Goal: Task Accomplishment & Management: Complete application form

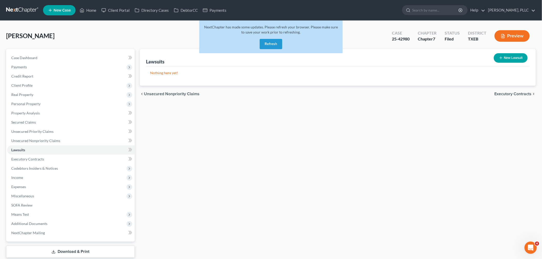
click at [273, 42] on button "Refresh" at bounding box center [271, 44] width 23 height 10
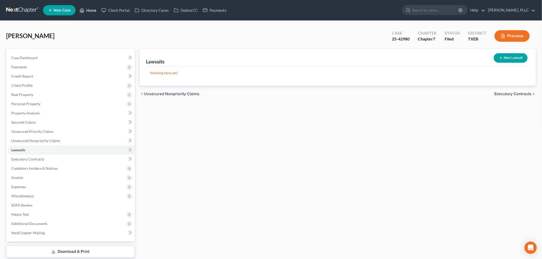
click at [90, 9] on link "Home" at bounding box center [88, 10] width 22 height 9
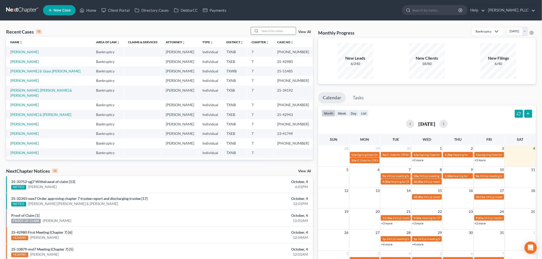
click at [289, 30] on input "search" at bounding box center [278, 30] width 36 height 7
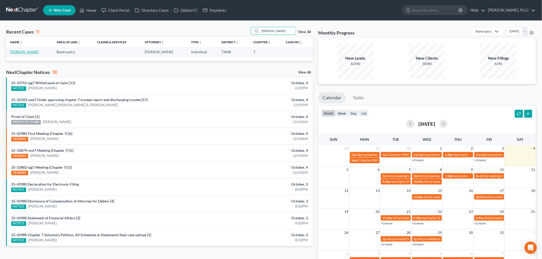
type input "silva"
click at [22, 53] on link "Silva, Jenat" at bounding box center [24, 52] width 28 height 4
select select "4"
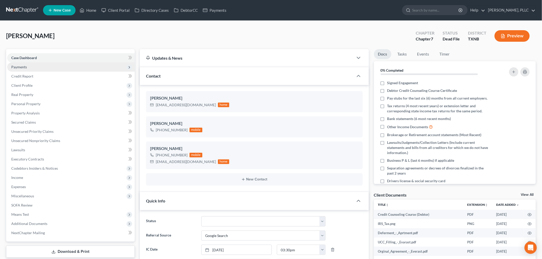
scroll to position [210, 0]
click at [20, 67] on span "Payments" at bounding box center [19, 67] width 16 height 4
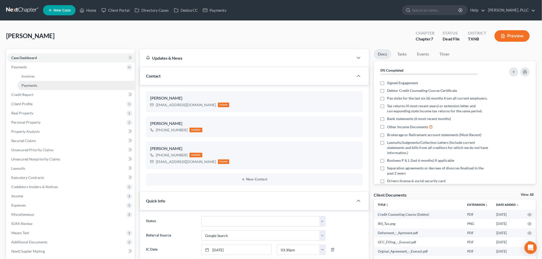
click at [26, 84] on span "Payments" at bounding box center [30, 85] width 16 height 4
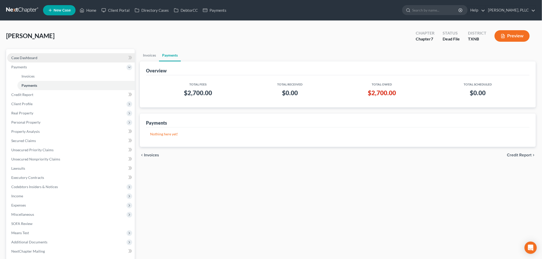
click at [30, 56] on span "Case Dashboard" at bounding box center [24, 58] width 26 height 4
select select "4"
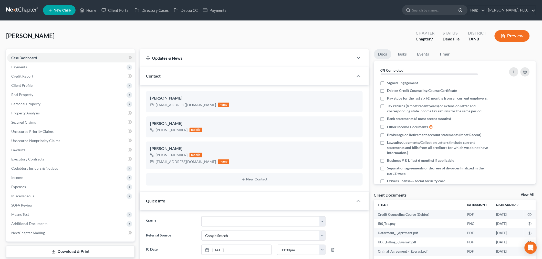
scroll to position [210, 0]
click at [90, 10] on link "Home" at bounding box center [88, 10] width 22 height 9
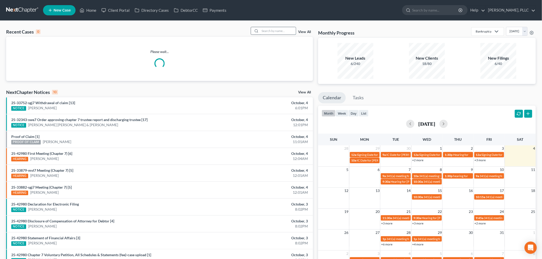
click at [283, 31] on input "search" at bounding box center [278, 30] width 36 height 7
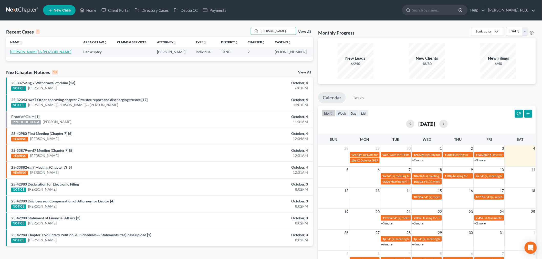
type input "lorenzo"
click at [21, 52] on link "Hernandez, Lorenzo & Delgado, Alondra" at bounding box center [40, 52] width 61 height 4
select select "4"
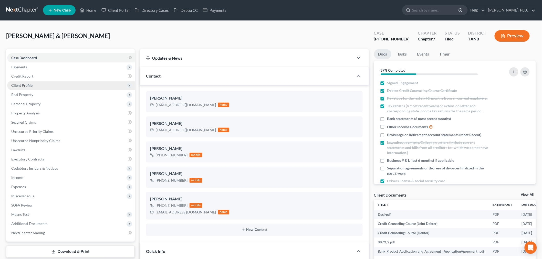
scroll to position [446, 0]
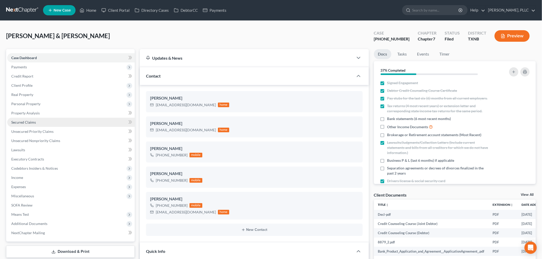
click at [27, 119] on link "Secured Claims" at bounding box center [70, 122] width 127 height 9
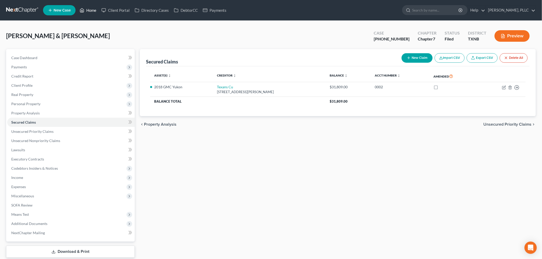
click at [91, 8] on link "Home" at bounding box center [88, 10] width 22 height 9
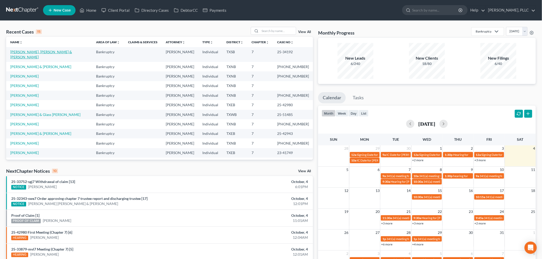
click at [38, 52] on link "Carole, Leon & Vinette" at bounding box center [41, 54] width 62 height 9
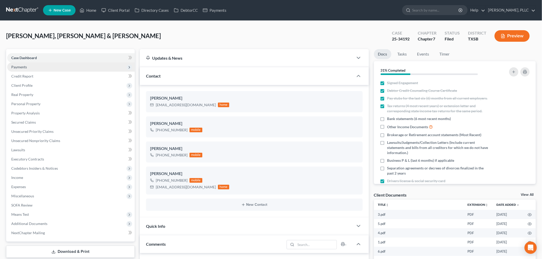
scroll to position [583, 0]
click at [29, 66] on span "Payments" at bounding box center [70, 66] width 127 height 9
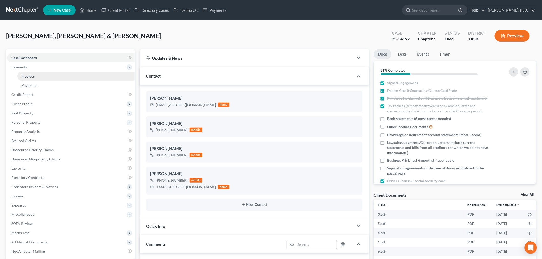
click at [31, 76] on span "Invoices" at bounding box center [28, 76] width 13 height 4
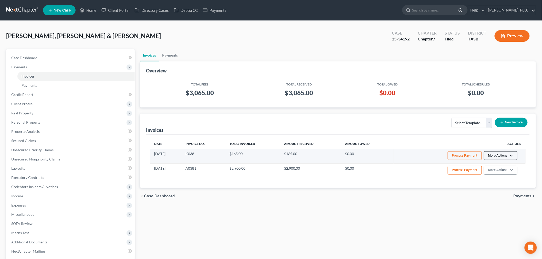
click at [511, 156] on button "More Actions" at bounding box center [501, 155] width 34 height 9
click at [505, 165] on link "View/Edit" at bounding box center [508, 166] width 60 height 9
select select "1"
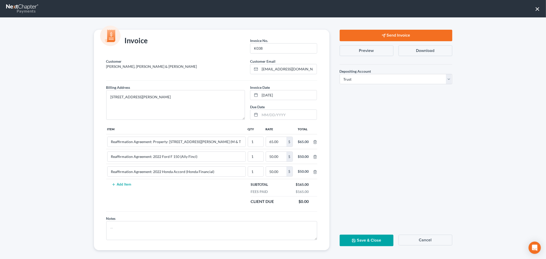
click at [459, 135] on div "Invoice Invoice No. * K038 Customer Carole, Leon & Vinette Customer Email * cha…" at bounding box center [273, 138] width 546 height 242
click at [536, 9] on button "×" at bounding box center [537, 9] width 5 height 8
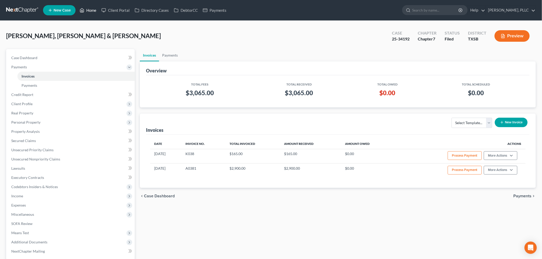
click at [88, 10] on link "Home" at bounding box center [88, 10] width 22 height 9
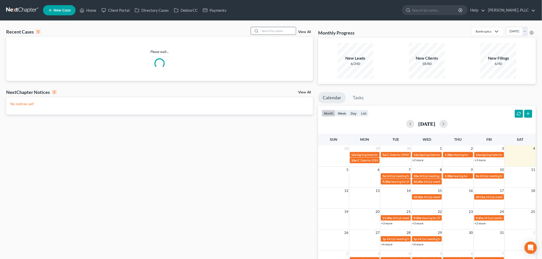
click at [283, 33] on input "search" at bounding box center [278, 30] width 36 height 7
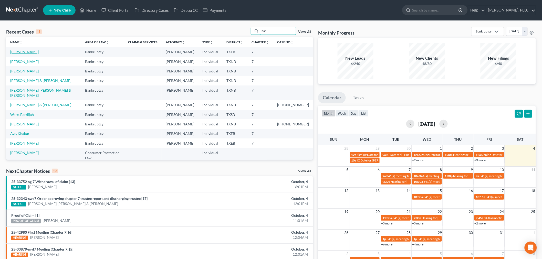
type input "bar"
click at [24, 53] on link "Barrera, Maurice" at bounding box center [24, 52] width 28 height 4
select select "3"
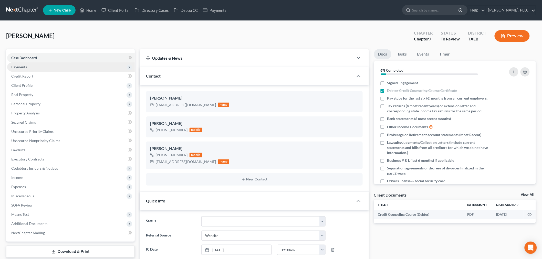
scroll to position [278, 0]
click at [24, 65] on span "Payments" at bounding box center [19, 67] width 16 height 4
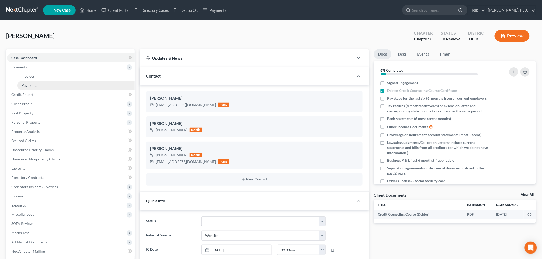
click at [27, 85] on span "Payments" at bounding box center [30, 85] width 16 height 4
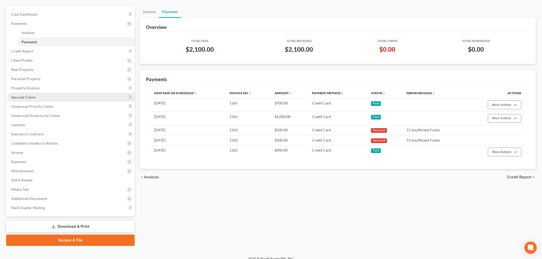
scroll to position [49, 0]
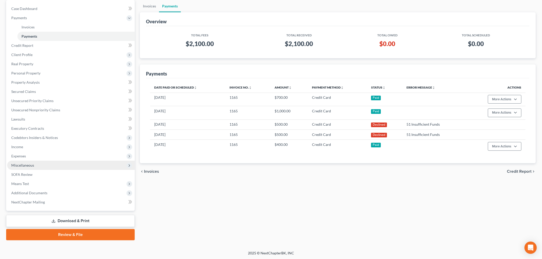
click at [29, 167] on span "Miscellaneous" at bounding box center [70, 165] width 127 height 9
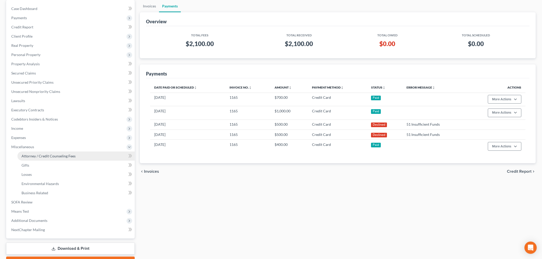
click at [35, 157] on span "Attorney / Credit Counseling Fees" at bounding box center [49, 156] width 54 height 4
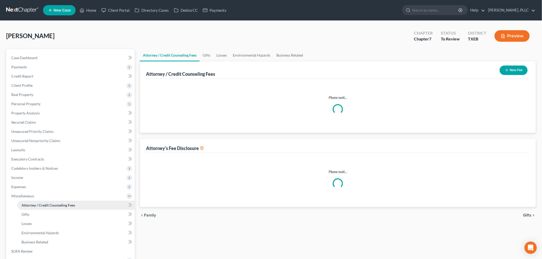
select select "0"
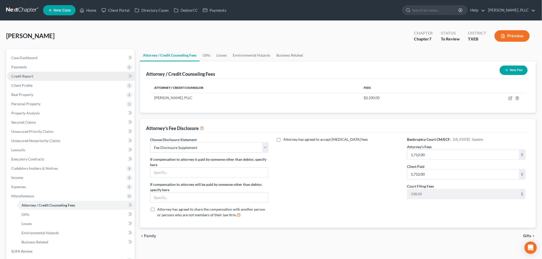
click at [19, 76] on span "Credit Report" at bounding box center [22, 76] width 22 height 4
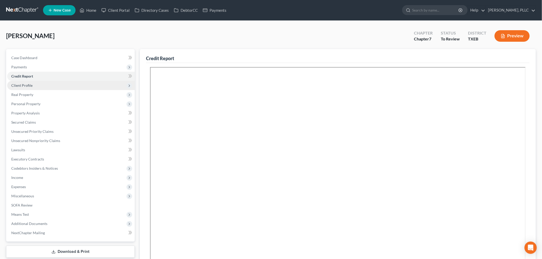
click at [23, 86] on span "Client Profile" at bounding box center [21, 85] width 21 height 4
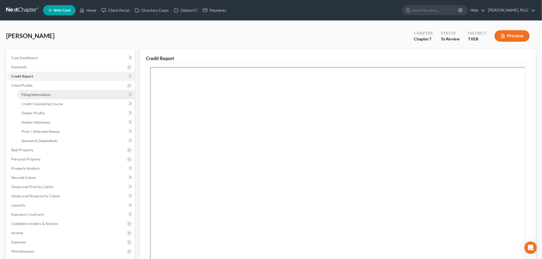
click at [27, 93] on span "Filing Information" at bounding box center [36, 94] width 29 height 4
select select "1"
select select "0"
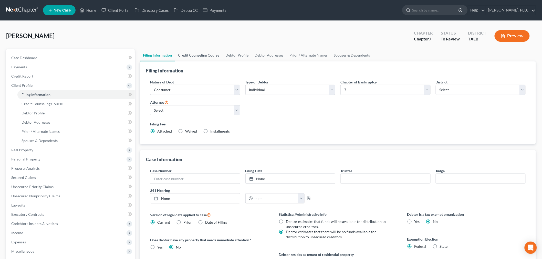
click at [208, 54] on link "Credit Counseling Course" at bounding box center [198, 55] width 47 height 12
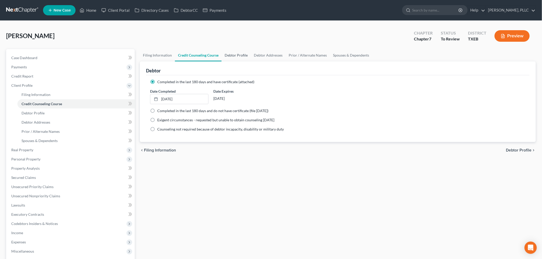
click at [231, 55] on link "Debtor Profile" at bounding box center [235, 55] width 29 height 12
select select "2"
select select "1"
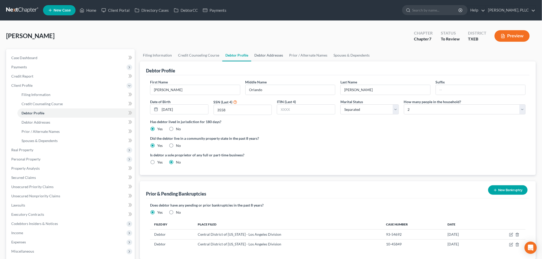
click at [270, 55] on link "Debtor Addresses" at bounding box center [268, 55] width 35 height 12
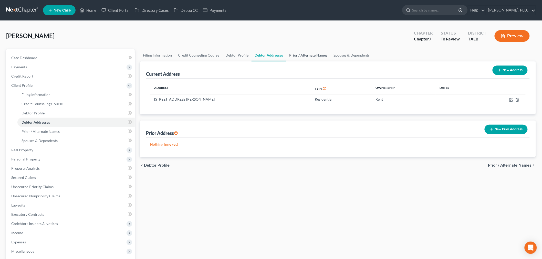
click at [306, 55] on link "Prior / Alternate Names" at bounding box center [308, 55] width 44 height 12
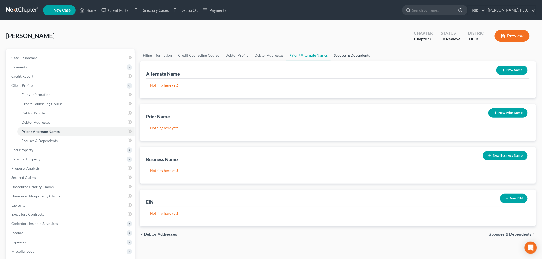
click at [340, 54] on link "Spouses & Dependents" at bounding box center [351, 55] width 42 height 12
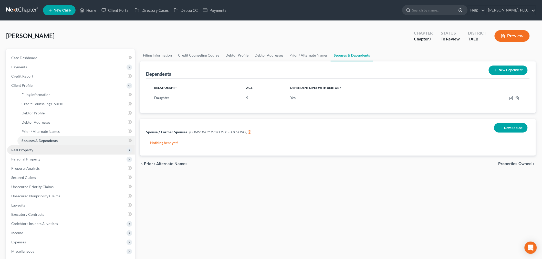
click at [58, 150] on span "Real Property" at bounding box center [70, 149] width 127 height 9
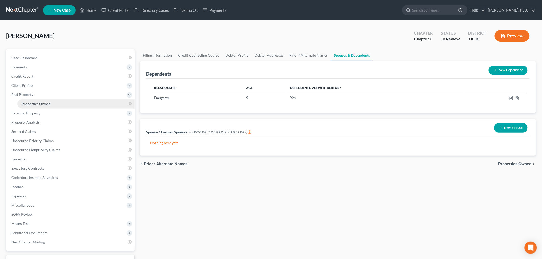
click at [49, 104] on span "Properties Owned" at bounding box center [36, 104] width 29 height 4
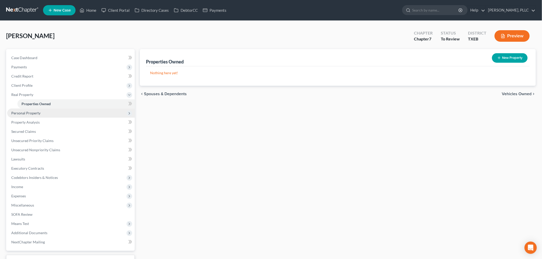
click at [42, 113] on span "Personal Property" at bounding box center [70, 113] width 127 height 9
click at [44, 113] on span "Vehicles Owned" at bounding box center [35, 113] width 26 height 4
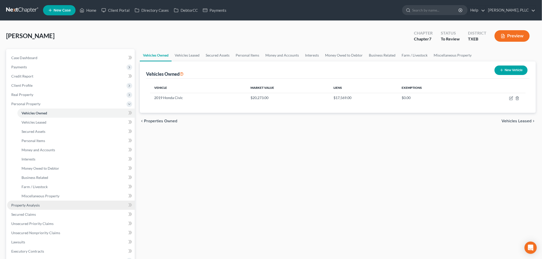
click at [35, 205] on span "Property Analysis" at bounding box center [25, 205] width 28 height 4
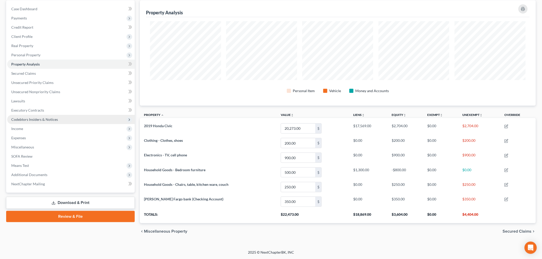
scroll to position [21, 0]
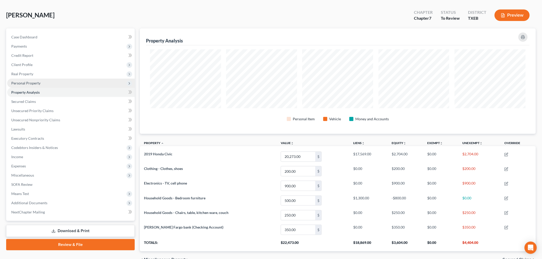
click at [36, 83] on span "Personal Property" at bounding box center [25, 83] width 29 height 4
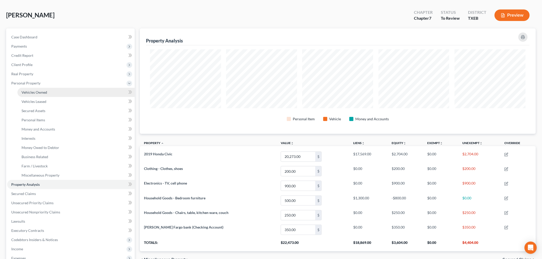
click at [39, 93] on span "Vehicles Owned" at bounding box center [35, 92] width 26 height 4
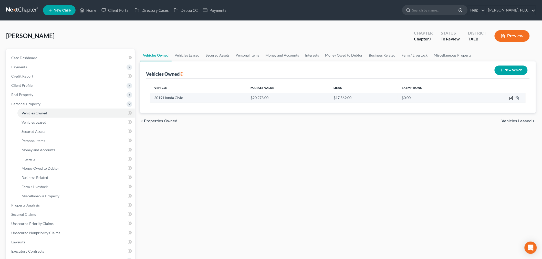
click at [511, 98] on icon "button" at bounding box center [511, 98] width 4 height 4
select select "0"
select select "7"
select select "2"
select select "0"
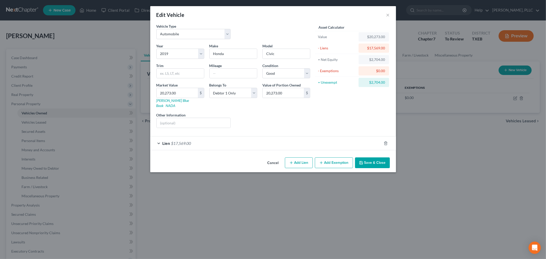
click at [334, 159] on button "Add Exemption" at bounding box center [334, 162] width 38 height 11
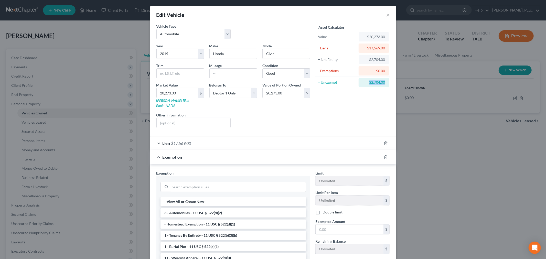
drag, startPoint x: 362, startPoint y: 82, endPoint x: 388, endPoint y: 83, distance: 25.9
click at [388, 83] on div "Asset Calculator Value $20,273.00 - Liens $17,569.00 = Net Equity $2,704.00 - E…" at bounding box center [353, 78] width 80 height 109
copy div "$2,704.00"
click at [215, 208] on li "3 - Automobiles - 11 USC § 522(d)(2)" at bounding box center [234, 212] width 146 height 9
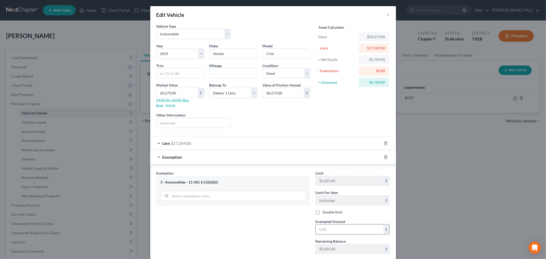
click at [332, 225] on input "text" at bounding box center [350, 230] width 68 height 10
paste input "$2,704.00"
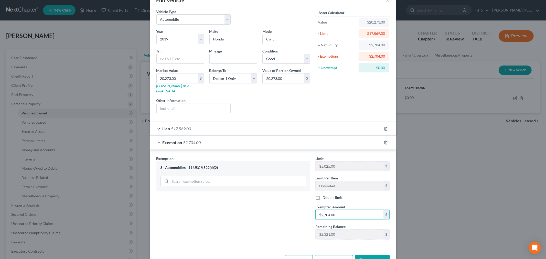
scroll to position [27, 0]
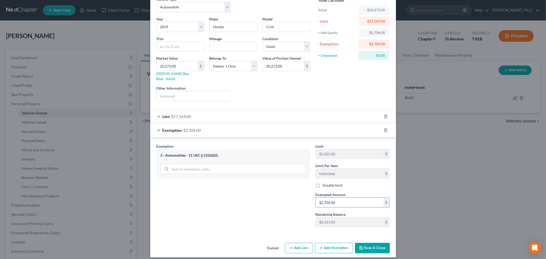
type input "$2,704.00"
click at [364, 244] on button "Save & Close" at bounding box center [372, 248] width 35 height 11
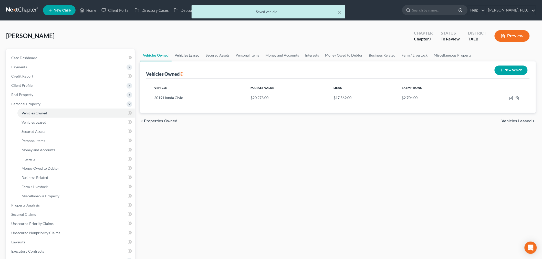
click at [195, 57] on link "Vehicles Leased" at bounding box center [187, 55] width 31 height 12
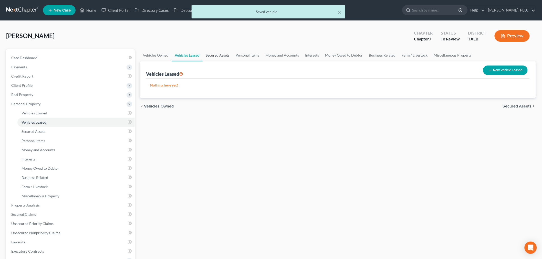
click at [211, 53] on link "Secured Assets" at bounding box center [217, 55] width 30 height 12
click at [240, 55] on link "Personal Items" at bounding box center [248, 55] width 30 height 12
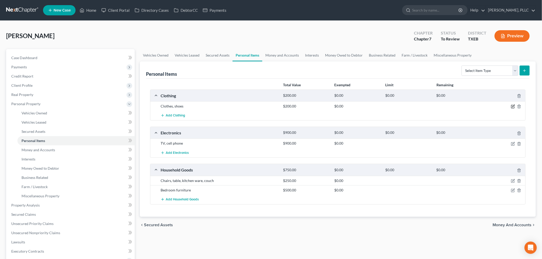
click at [512, 106] on icon "button" at bounding box center [513, 106] width 4 height 4
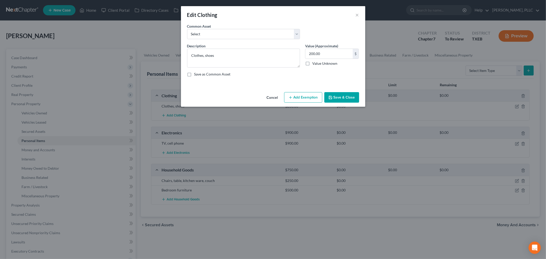
click at [314, 99] on button "Add Exemption" at bounding box center [303, 97] width 38 height 11
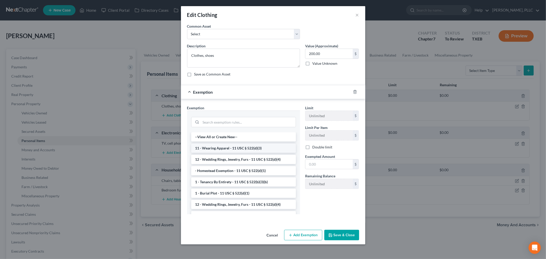
click at [241, 149] on li "11 - Wearing Apparel - 11 USC § 522(d)(3)" at bounding box center [243, 148] width 105 height 9
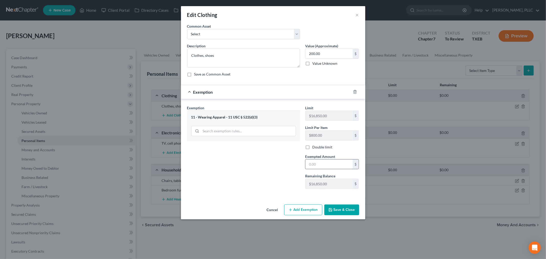
click at [332, 164] on input "text" at bounding box center [328, 164] width 47 height 10
type input "200"
drag, startPoint x: 295, startPoint y: 173, endPoint x: 297, endPoint y: 175, distance: 2.7
click at [295, 173] on div "Exemption Set must be selected for CA. Exemption * 11 - Wearing Apparel - 11 US…" at bounding box center [244, 149] width 118 height 88
click at [339, 209] on button "Save & Close" at bounding box center [341, 210] width 35 height 11
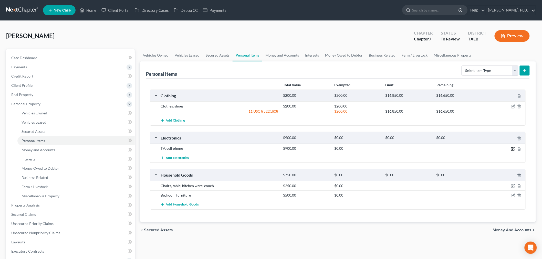
click at [514, 149] on icon "button" at bounding box center [513, 148] width 2 height 2
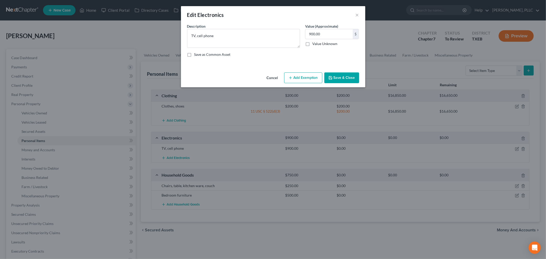
click at [312, 78] on button "Add Exemption" at bounding box center [303, 77] width 38 height 11
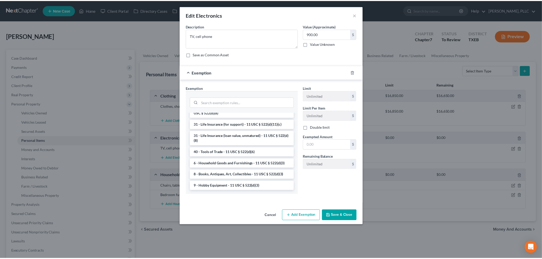
scroll to position [421, 0]
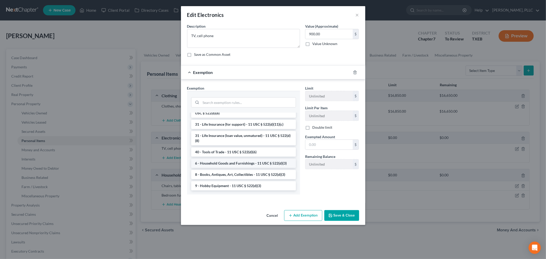
click at [234, 162] on li "6 - Household Goods and Furnishings - 11 USC § 522(d)(3)" at bounding box center [243, 163] width 105 height 9
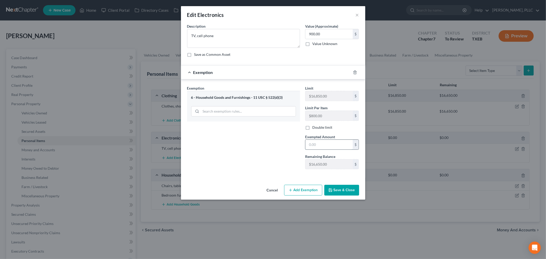
click at [318, 144] on input "text" at bounding box center [328, 145] width 47 height 10
type input "900"
click at [269, 141] on div "Exemption Set must be selected for CA. Exemption * 6 - Household Goods and Furn…" at bounding box center [244, 130] width 118 height 88
click at [340, 188] on button "Save & Close" at bounding box center [341, 190] width 35 height 11
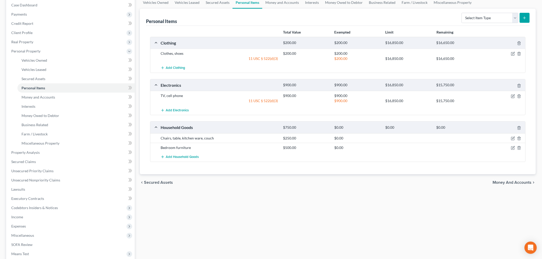
scroll to position [57, 0]
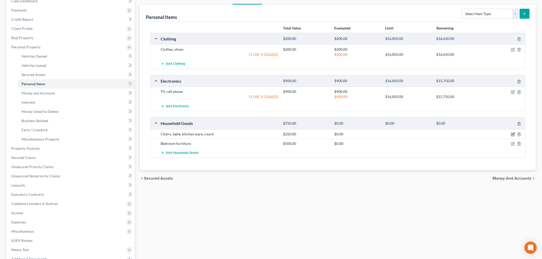
click at [514, 134] on icon "button" at bounding box center [513, 134] width 4 height 4
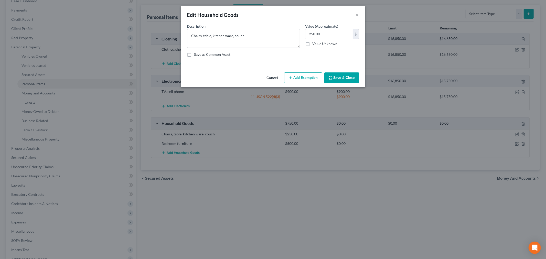
click at [307, 77] on button "Add Exemption" at bounding box center [303, 77] width 38 height 11
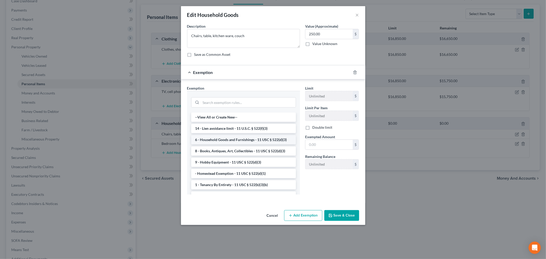
click at [230, 140] on li "6 - Household Goods and Furnishings - 11 USC § 522(d)(3)" at bounding box center [243, 139] width 105 height 9
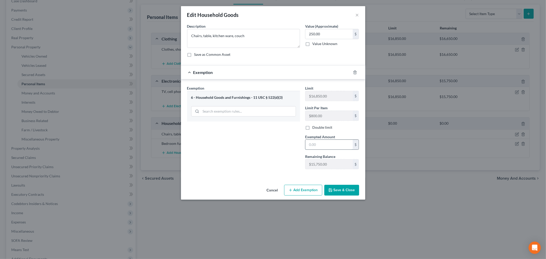
click at [319, 143] on input "text" at bounding box center [328, 145] width 47 height 10
type input "250"
drag, startPoint x: 249, startPoint y: 158, endPoint x: 263, endPoint y: 163, distance: 14.9
click at [252, 160] on div "Exemption Set must be selected for CA. Exemption * 6 - Household Goods and Furn…" at bounding box center [244, 130] width 118 height 88
click at [343, 189] on button "Save & Close" at bounding box center [341, 190] width 35 height 11
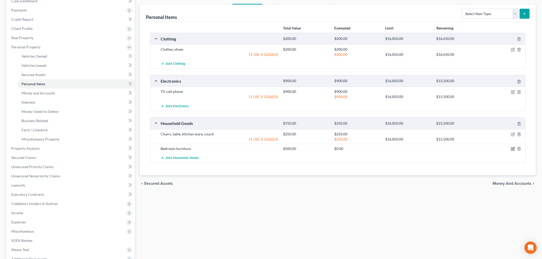
click at [513, 149] on icon "button" at bounding box center [513, 148] width 2 height 2
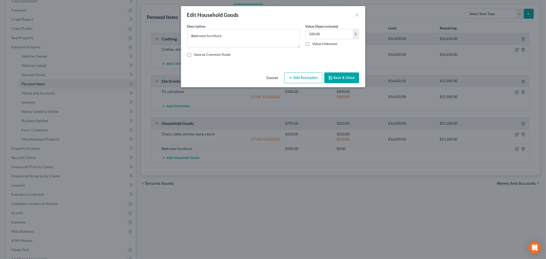
click at [310, 80] on button "Add Exemption" at bounding box center [303, 77] width 38 height 11
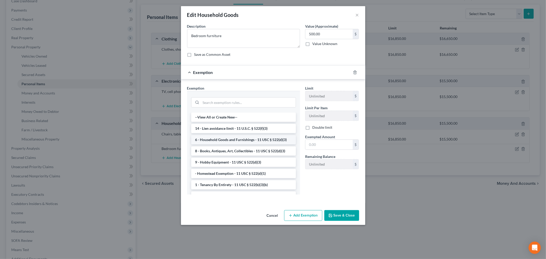
click at [247, 138] on li "6 - Household Goods and Furnishings - 11 USC § 522(d)(3)" at bounding box center [243, 139] width 105 height 9
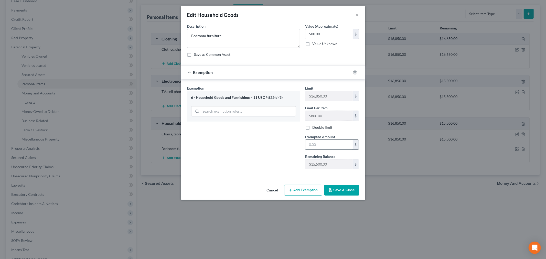
click at [332, 148] on input "text" at bounding box center [328, 145] width 47 height 10
type input "500.00"
click at [346, 187] on button "Save & Close" at bounding box center [341, 190] width 35 height 11
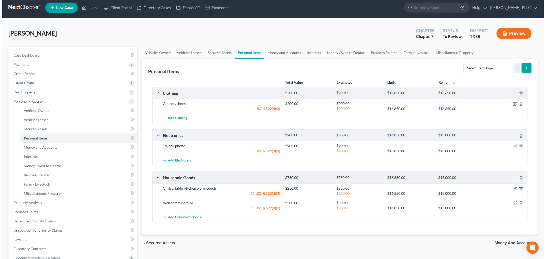
scroll to position [0, 0]
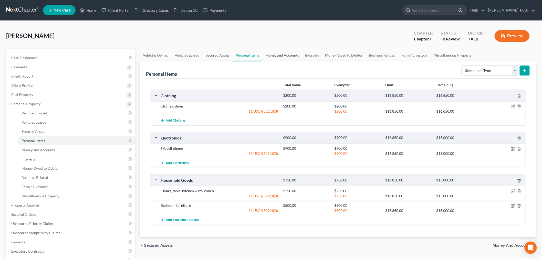
click at [289, 55] on link "Money and Accounts" at bounding box center [282, 55] width 40 height 12
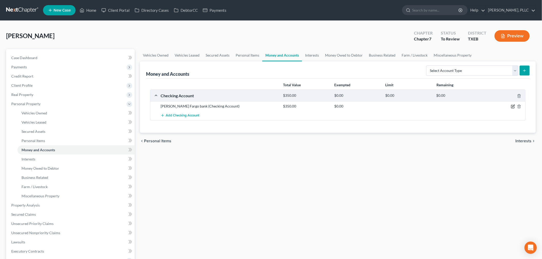
click at [512, 105] on icon "button" at bounding box center [512, 106] width 3 height 3
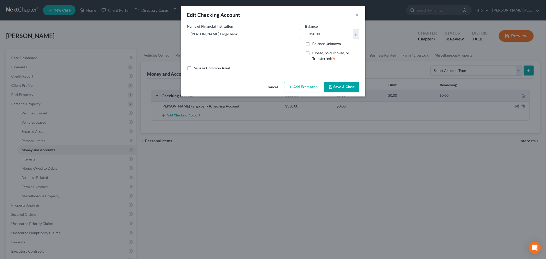
click at [306, 87] on button "Add Exemption" at bounding box center [303, 87] width 38 height 11
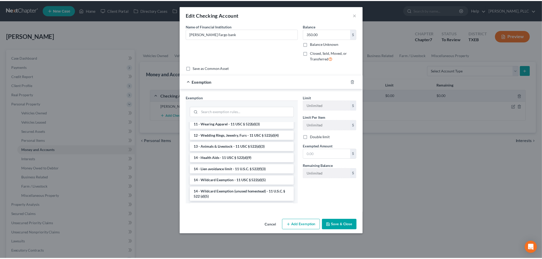
scroll to position [85, 0]
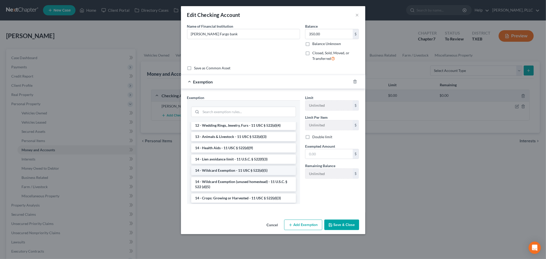
click at [248, 170] on li "14 - Wildcard Exemption - 11 USC § 522(d)(5)" at bounding box center [243, 170] width 105 height 9
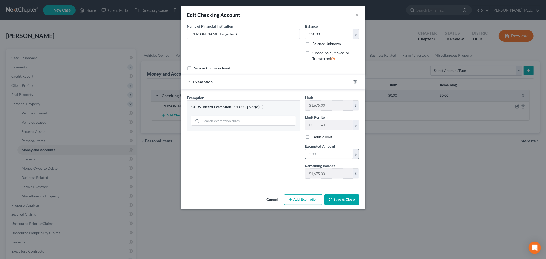
drag, startPoint x: 324, startPoint y: 158, endPoint x: 327, endPoint y: 157, distance: 3.1
click at [325, 158] on input "text" at bounding box center [328, 154] width 47 height 10
type input "350.00"
click at [336, 197] on button "Save & Close" at bounding box center [341, 199] width 35 height 11
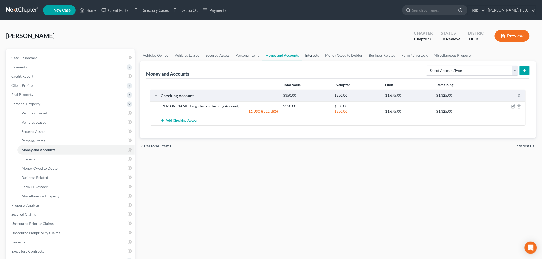
click at [312, 55] on link "Interests" at bounding box center [312, 55] width 20 height 12
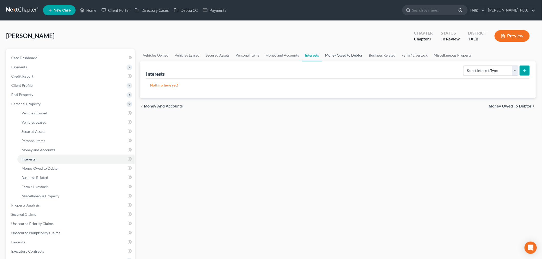
click at [337, 54] on link "Money Owed to Debtor" at bounding box center [344, 55] width 44 height 12
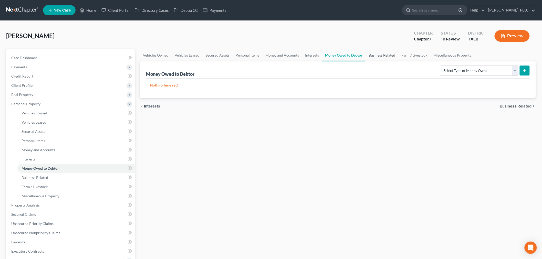
click at [376, 55] on link "Business Related" at bounding box center [381, 55] width 33 height 12
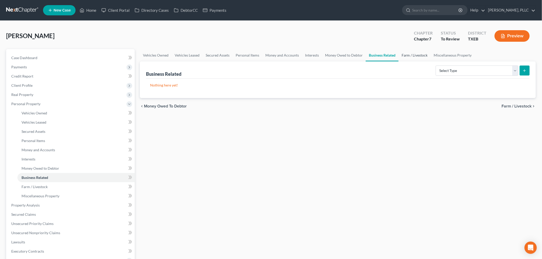
drag, startPoint x: 402, startPoint y: 54, endPoint x: 415, endPoint y: 54, distance: 13.3
click at [403, 54] on link "Farm / Livestock" at bounding box center [414, 55] width 32 height 12
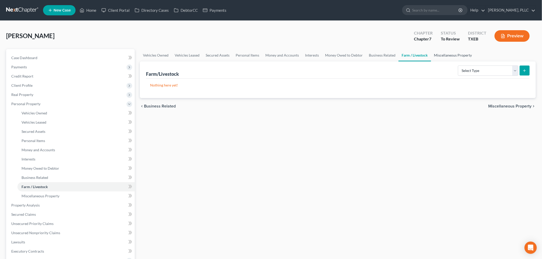
click at [436, 54] on link "Miscellaneous Property" at bounding box center [453, 55] width 44 height 12
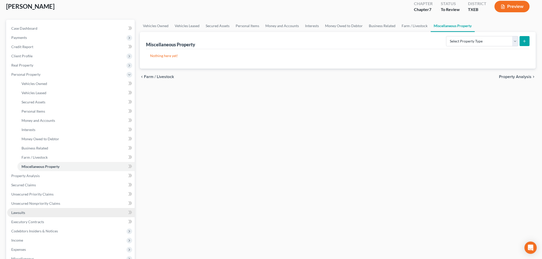
scroll to position [57, 0]
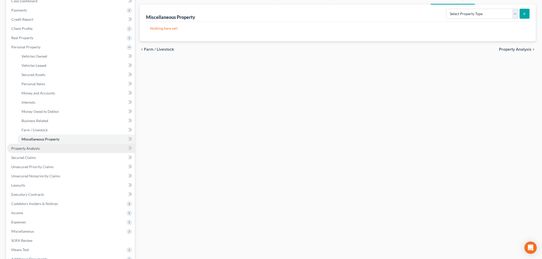
click at [36, 148] on span "Property Analysis" at bounding box center [25, 148] width 28 height 4
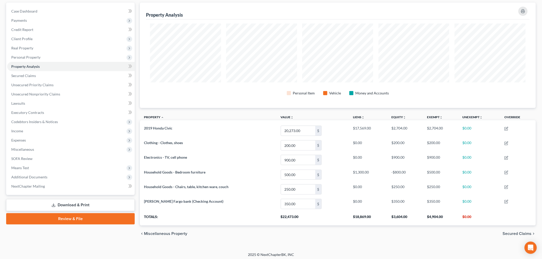
scroll to position [49, 0]
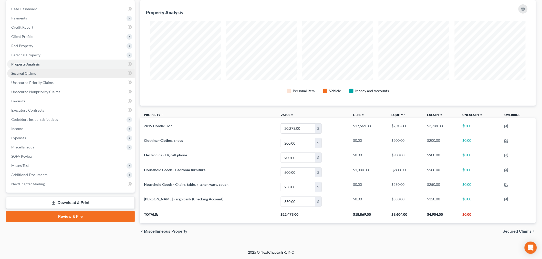
click at [26, 73] on span "Secured Claims" at bounding box center [23, 73] width 25 height 4
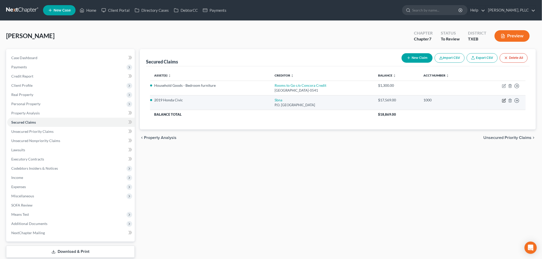
click at [503, 101] on icon "button" at bounding box center [504, 101] width 4 height 4
select select "45"
select select "2"
select select "0"
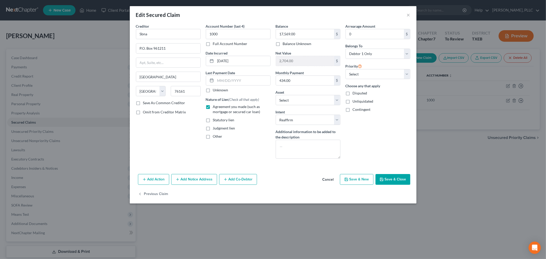
click at [396, 179] on button "Save & Close" at bounding box center [393, 179] width 35 height 11
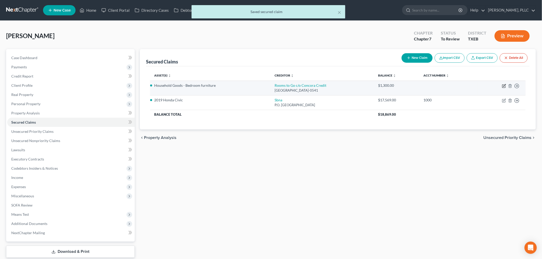
click at [504, 85] on icon "button" at bounding box center [504, 85] width 2 height 2
select select "28"
select select "2"
select select "0"
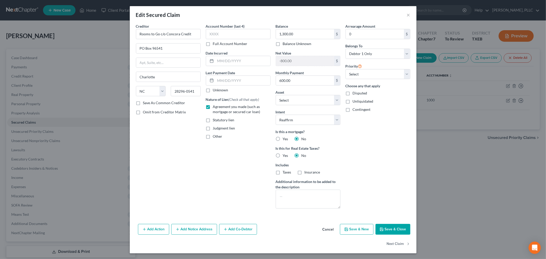
click at [389, 229] on button "Save & Close" at bounding box center [393, 229] width 35 height 11
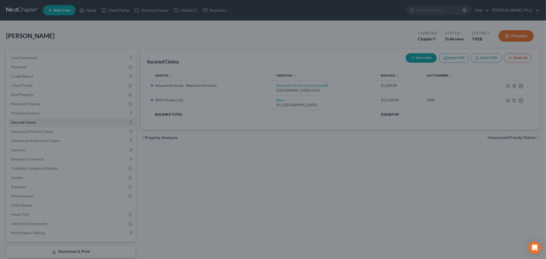
select select "3"
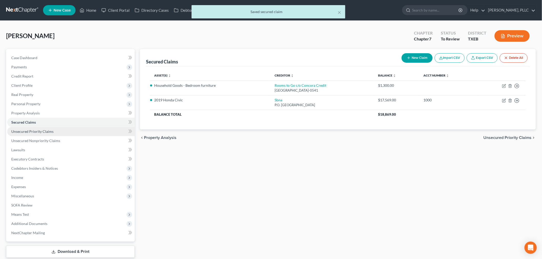
click at [40, 131] on span "Unsecured Priority Claims" at bounding box center [32, 131] width 42 height 4
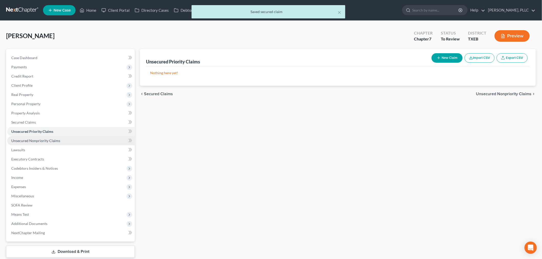
click at [43, 140] on span "Unsecured Nonpriority Claims" at bounding box center [35, 140] width 49 height 4
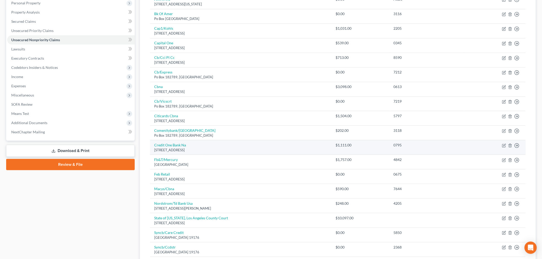
scroll to position [100, 0]
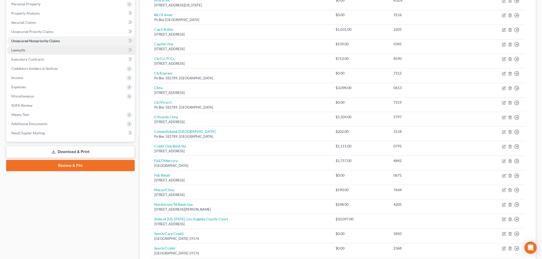
click at [37, 54] on link "Lawsuits" at bounding box center [70, 50] width 127 height 9
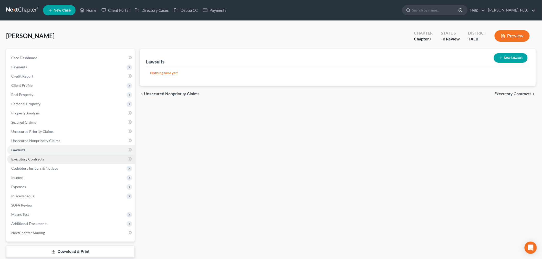
click at [40, 158] on span "Executory Contracts" at bounding box center [27, 159] width 33 height 4
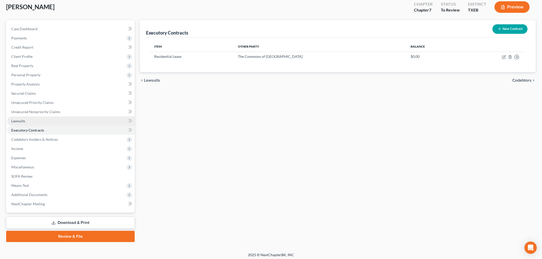
scroll to position [31, 0]
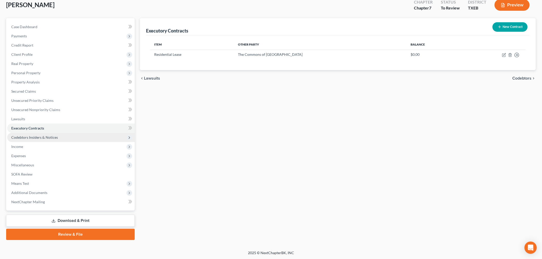
click at [31, 136] on span "Codebtors Insiders & Notices" at bounding box center [34, 137] width 47 height 4
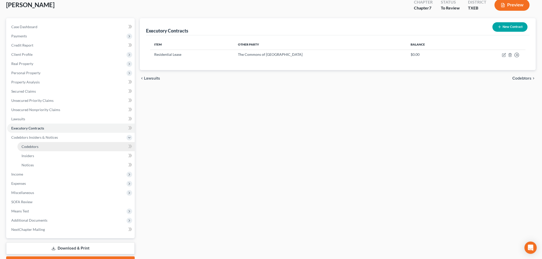
click at [31, 146] on span "Codebtors" at bounding box center [30, 146] width 17 height 4
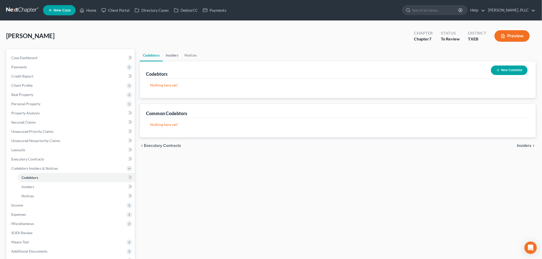
click at [172, 57] on link "Insiders" at bounding box center [172, 55] width 19 height 12
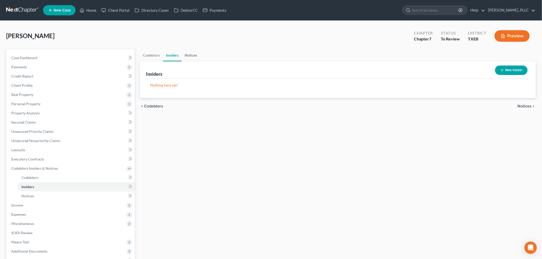
click at [195, 56] on link "Notices" at bounding box center [191, 55] width 18 height 12
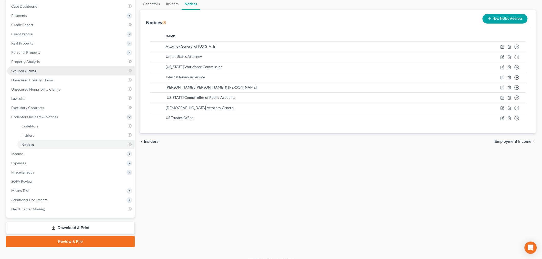
scroll to position [58, 0]
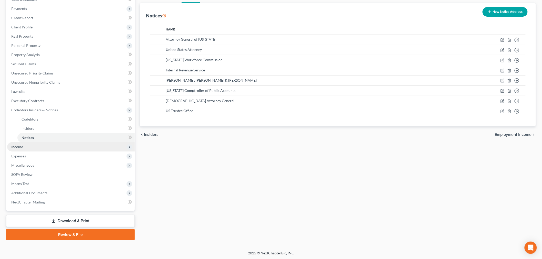
click at [49, 148] on span "Income" at bounding box center [70, 146] width 127 height 9
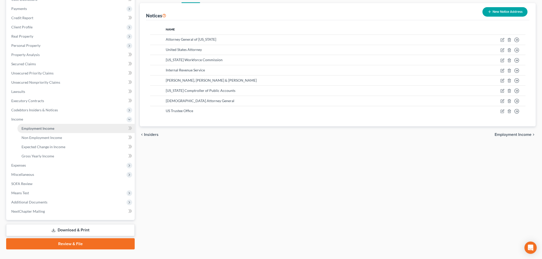
click at [51, 128] on span "Employment Income" at bounding box center [38, 128] width 33 height 4
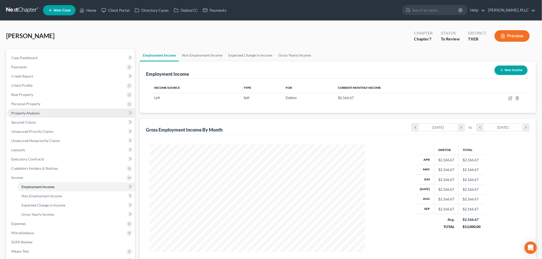
scroll to position [107, 225]
click at [204, 54] on link "Non Employment Income" at bounding box center [202, 55] width 47 height 12
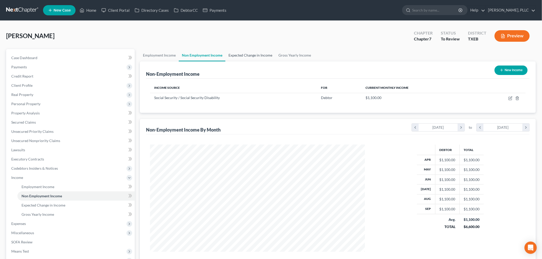
scroll to position [107, 225]
click at [241, 53] on link "Expected Change in Income" at bounding box center [250, 55] width 50 height 12
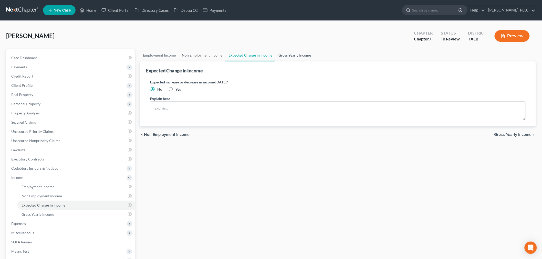
click at [291, 53] on link "Gross Yearly Income" at bounding box center [294, 55] width 39 height 12
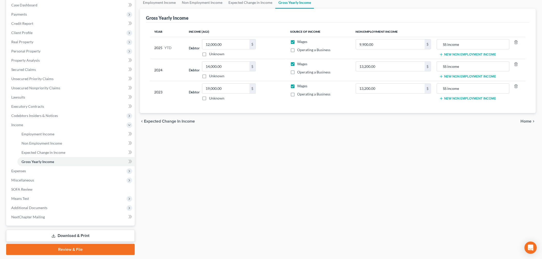
scroll to position [68, 0]
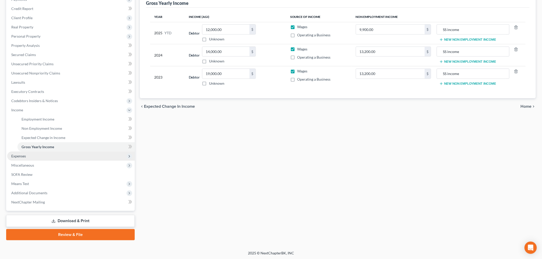
click at [53, 158] on span "Expenses" at bounding box center [70, 156] width 127 height 9
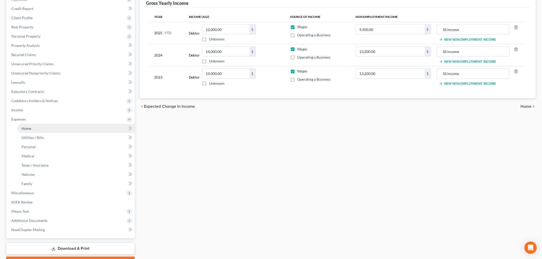
click at [34, 127] on link "Home" at bounding box center [75, 128] width 117 height 9
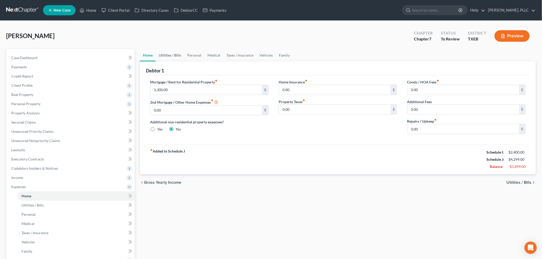
click at [174, 54] on link "Utilities / Bills" at bounding box center [170, 55] width 28 height 12
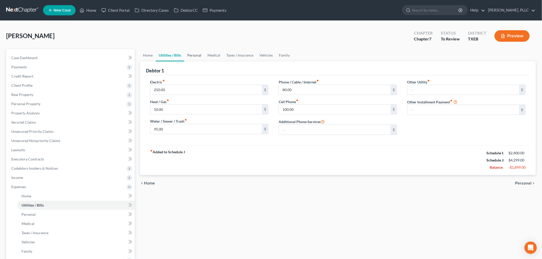
click at [194, 54] on link "Personal" at bounding box center [194, 55] width 20 height 12
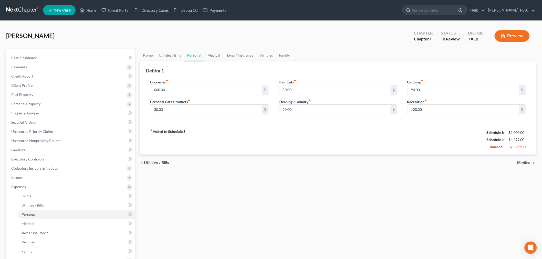
click at [216, 55] on link "Medical" at bounding box center [213, 55] width 19 height 12
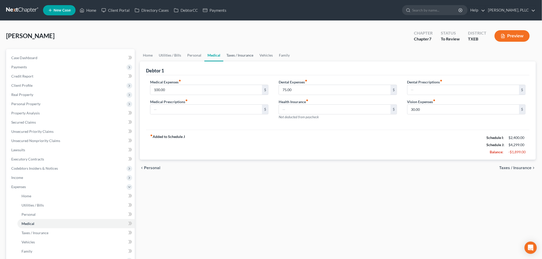
click at [245, 56] on link "Taxes / Insurance" at bounding box center [239, 55] width 33 height 12
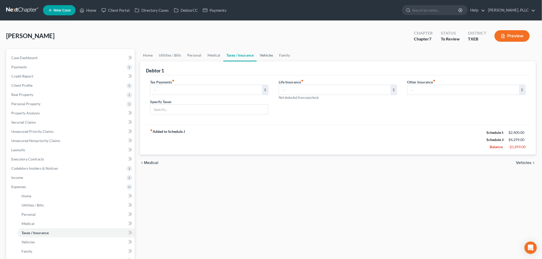
click at [269, 55] on link "Vehicles" at bounding box center [266, 55] width 19 height 12
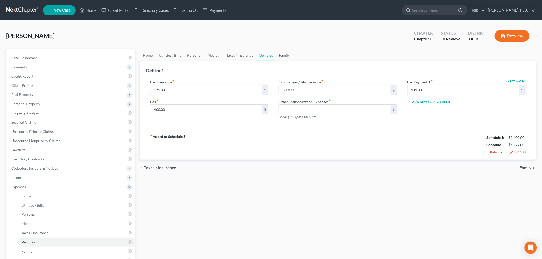
click at [282, 53] on link "Family" at bounding box center [284, 55] width 17 height 12
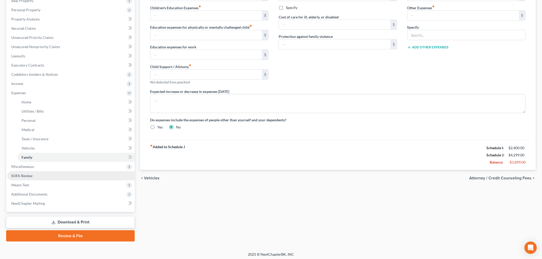
scroll to position [95, 0]
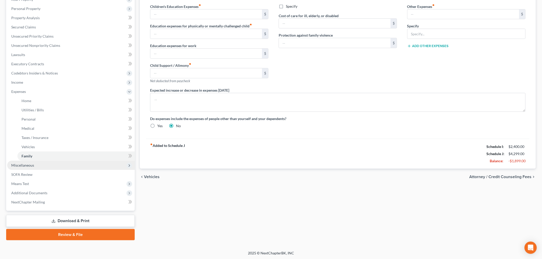
click at [27, 167] on span "Miscellaneous" at bounding box center [22, 165] width 23 height 4
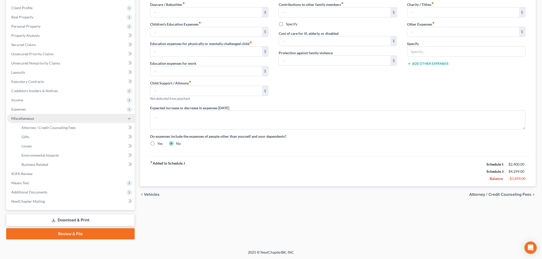
scroll to position [77, 0]
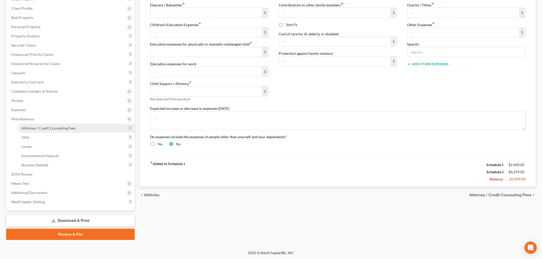
click at [49, 129] on span "Attorney / Credit Counseling Fees" at bounding box center [49, 128] width 54 height 4
select select "0"
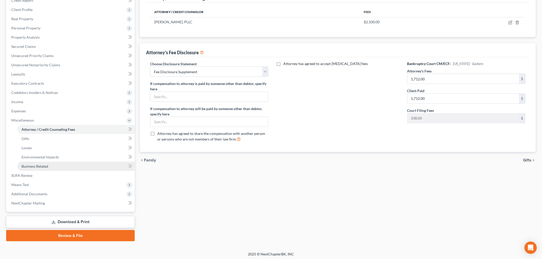
scroll to position [77, 0]
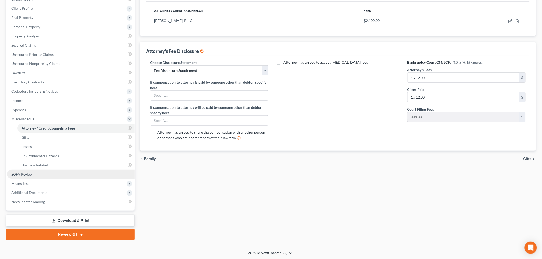
click at [47, 175] on link "SOFA Review" at bounding box center [70, 174] width 127 height 9
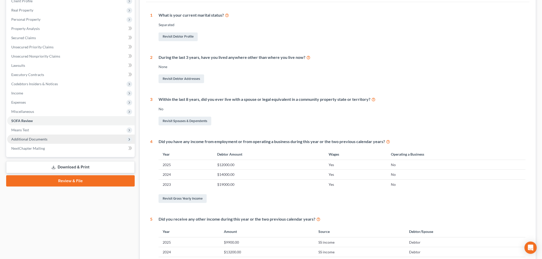
scroll to position [85, 0]
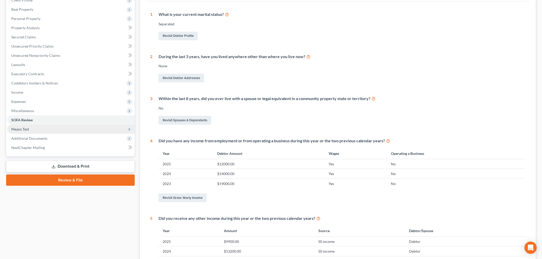
click at [35, 131] on span "Means Test" at bounding box center [70, 129] width 127 height 9
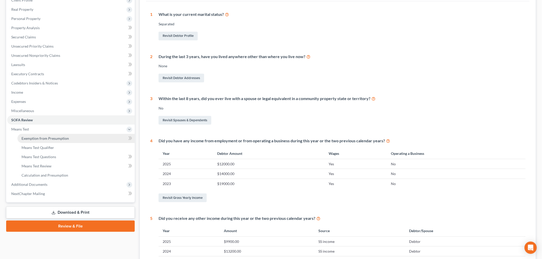
click at [37, 140] on link "Exemption from Presumption" at bounding box center [75, 138] width 117 height 9
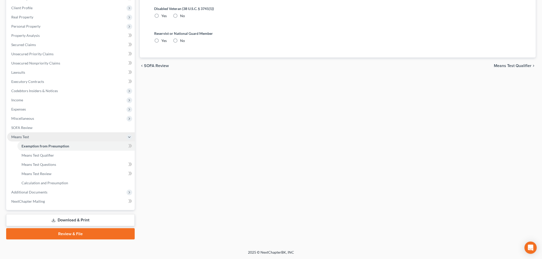
radio input "true"
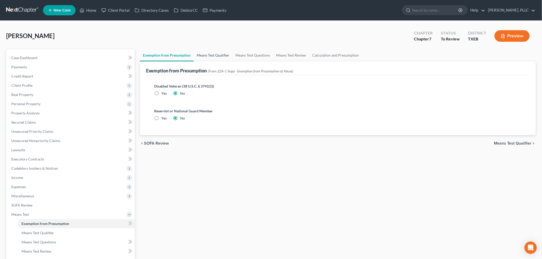
click at [219, 56] on link "Means Test Qualifier" at bounding box center [213, 55] width 39 height 12
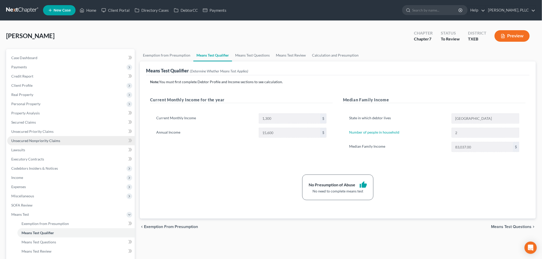
click at [36, 139] on span "Unsecured Nonpriority Claims" at bounding box center [35, 140] width 49 height 4
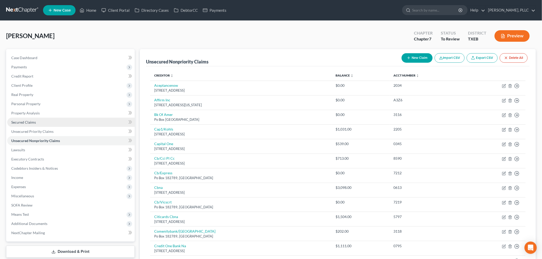
click at [31, 123] on span "Secured Claims" at bounding box center [23, 122] width 25 height 4
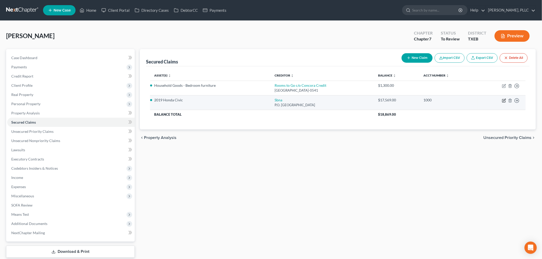
click at [504, 101] on icon "button" at bounding box center [504, 101] width 4 height 4
select select "45"
select select "5"
select select "2"
select select "0"
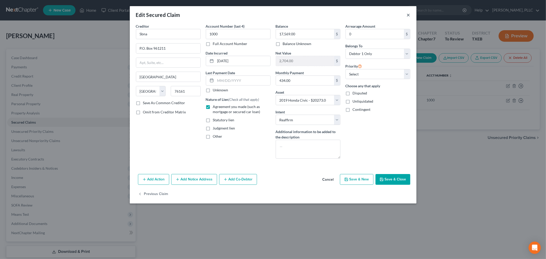
click at [409, 14] on button "×" at bounding box center [409, 15] width 4 height 6
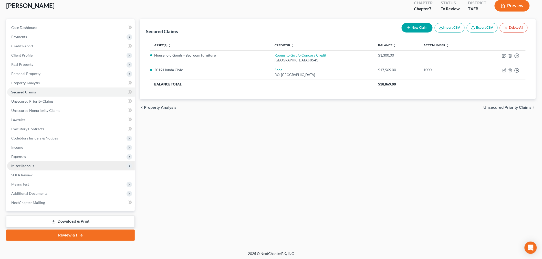
scroll to position [31, 0]
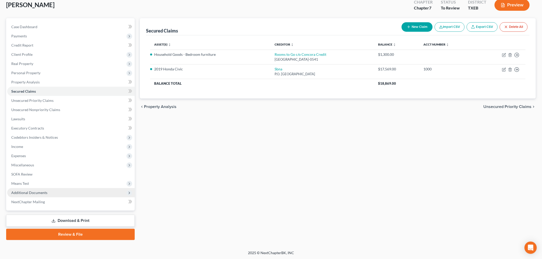
click at [30, 192] on span "Additional Documents" at bounding box center [29, 192] width 36 height 4
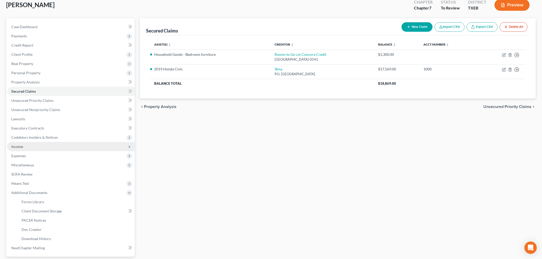
click at [26, 147] on span "Income" at bounding box center [70, 146] width 127 height 9
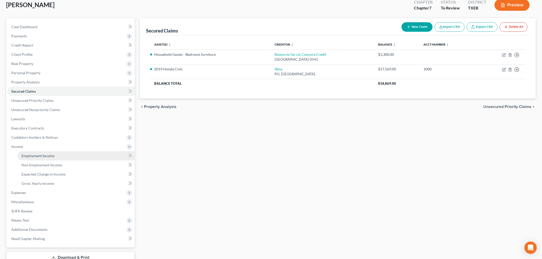
click at [34, 155] on span "Employment Income" at bounding box center [38, 156] width 33 height 4
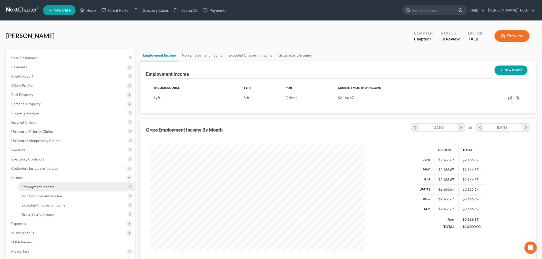
scroll to position [107, 225]
click at [30, 143] on link "Unsecured Nonpriority Claims" at bounding box center [70, 140] width 127 height 9
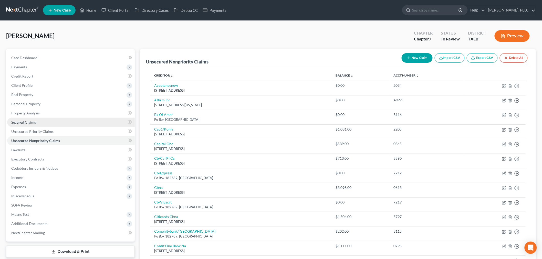
click at [20, 122] on span "Secured Claims" at bounding box center [23, 122] width 25 height 4
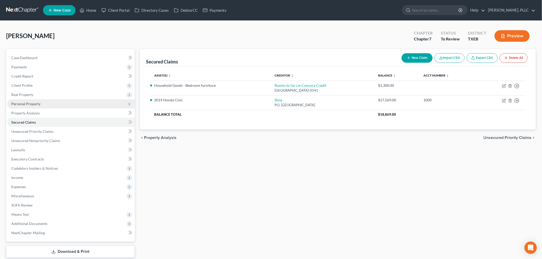
click at [21, 103] on span "Personal Property" at bounding box center [25, 104] width 29 height 4
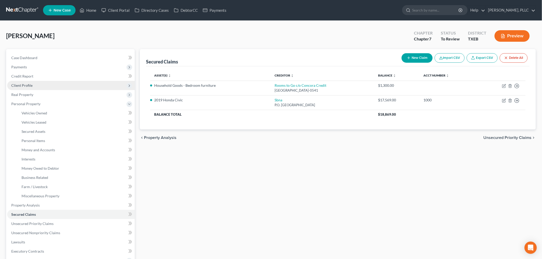
click at [16, 84] on span "Client Profile" at bounding box center [21, 85] width 21 height 4
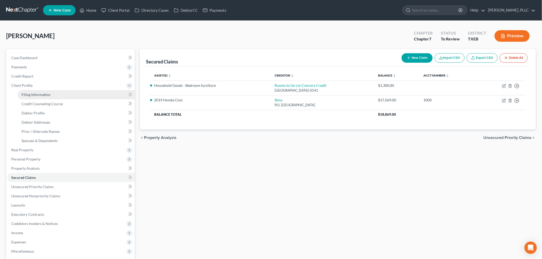
click at [28, 92] on span "Filing Information" at bounding box center [36, 94] width 29 height 4
select select "1"
select select "0"
select select "77"
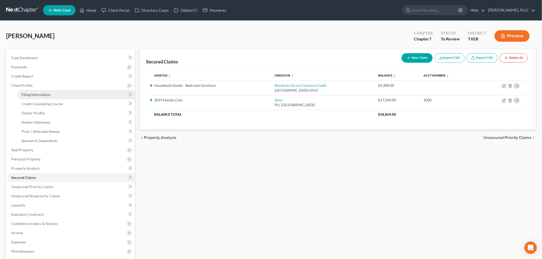
select select "0"
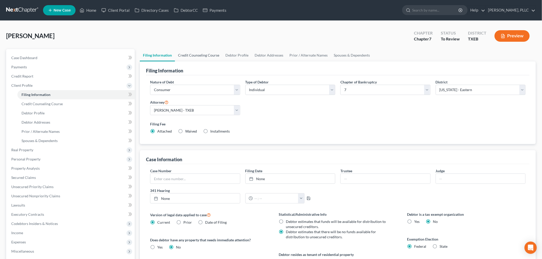
click at [198, 56] on link "Credit Counseling Course" at bounding box center [198, 55] width 47 height 12
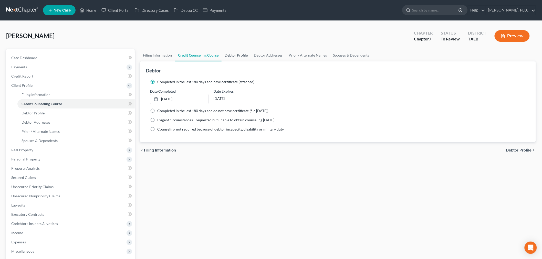
click at [231, 55] on link "Debtor Profile" at bounding box center [235, 55] width 29 height 12
select select "2"
select select "1"
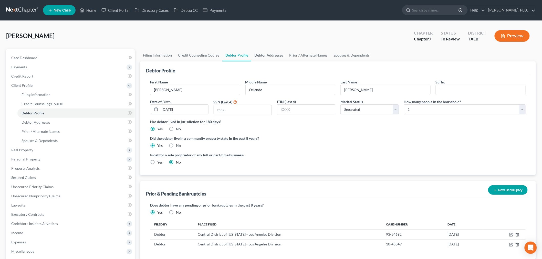
click at [267, 56] on link "Debtor Addresses" at bounding box center [268, 55] width 35 height 12
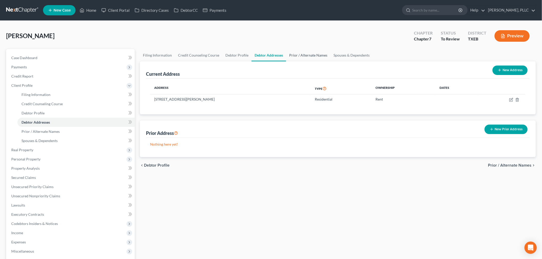
click at [294, 55] on link "Prior / Alternate Names" at bounding box center [308, 55] width 44 height 12
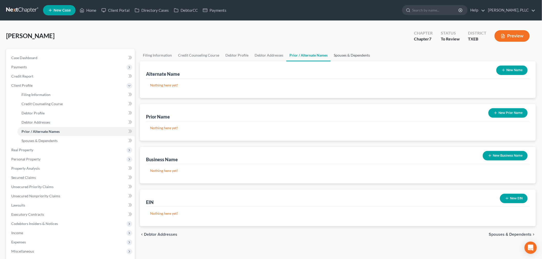
click at [340, 57] on link "Spouses & Dependents" at bounding box center [351, 55] width 42 height 12
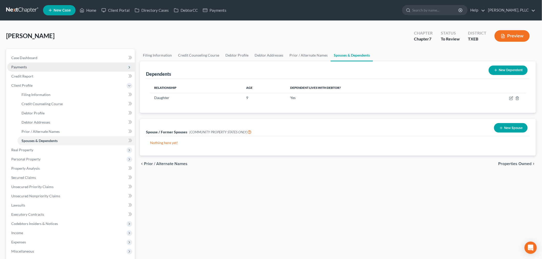
click at [24, 68] on span "Payments" at bounding box center [19, 67] width 16 height 4
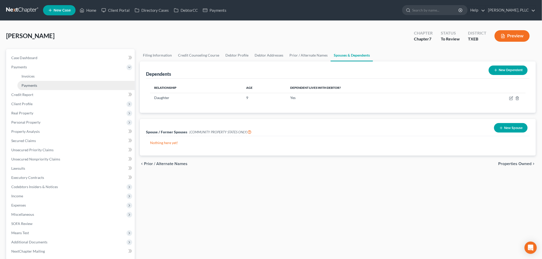
click at [25, 85] on span "Payments" at bounding box center [30, 85] width 16 height 4
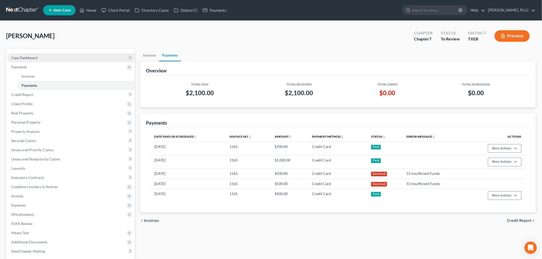
click at [19, 57] on span "Case Dashboard" at bounding box center [24, 58] width 26 height 4
select select "3"
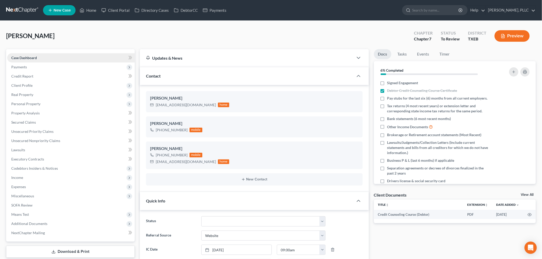
click at [51, 60] on link "Case Dashboard" at bounding box center [70, 57] width 127 height 9
drag, startPoint x: 163, startPoint y: 40, endPoint x: 112, endPoint y: 53, distance: 52.0
click at [163, 40] on div "Barrera, Maurice Upgraded Chapter Chapter 7 Status To Review District TXEB Prev…" at bounding box center [270, 38] width 529 height 22
click at [50, 68] on span "Payments" at bounding box center [70, 66] width 127 height 9
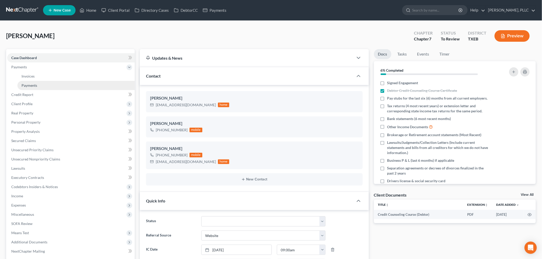
click at [34, 83] on span "Payments" at bounding box center [30, 85] width 16 height 4
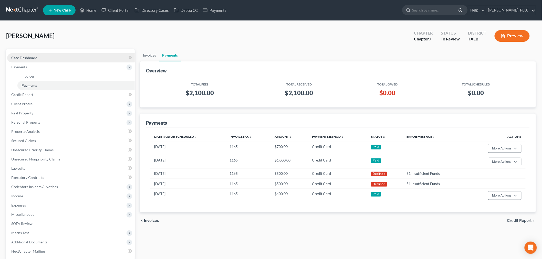
click at [40, 59] on link "Case Dashboard" at bounding box center [70, 57] width 127 height 9
select select "3"
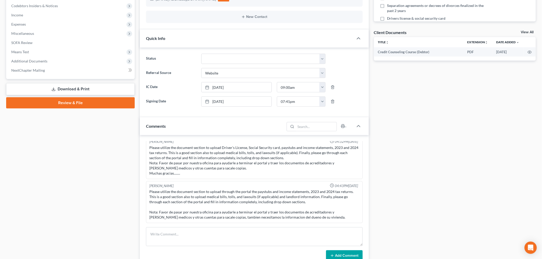
scroll to position [85, 0]
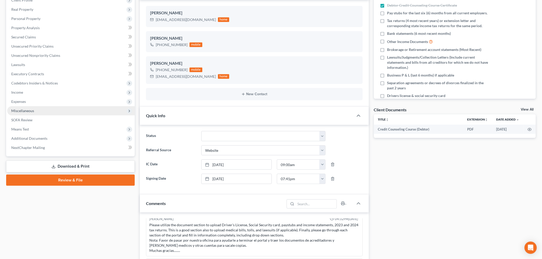
click at [36, 111] on span "Miscellaneous" at bounding box center [70, 110] width 127 height 9
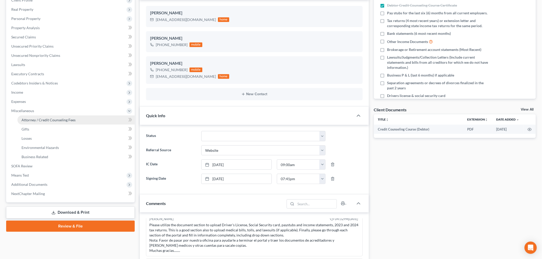
click at [37, 119] on span "Attorney / Credit Counseling Fees" at bounding box center [49, 120] width 54 height 4
select select "0"
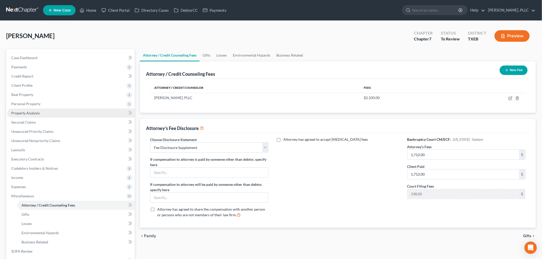
click at [28, 114] on span "Property Analysis" at bounding box center [25, 113] width 28 height 4
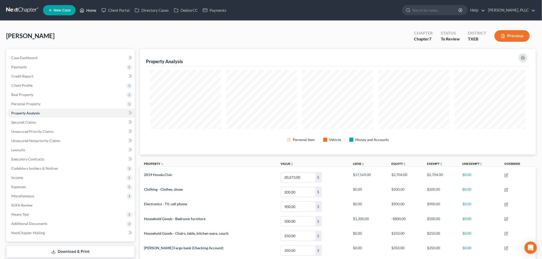
click at [93, 10] on link "Home" at bounding box center [88, 10] width 22 height 9
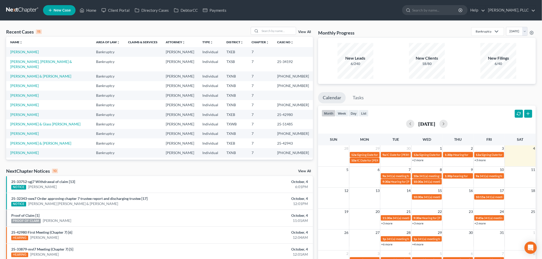
click at [457, 65] on div "New Clients 18/80" at bounding box center [426, 61] width 66 height 36
click at [387, 77] on div "New Leads 6/240" at bounding box center [355, 61] width 66 height 36
